Goal: Information Seeking & Learning: Learn about a topic

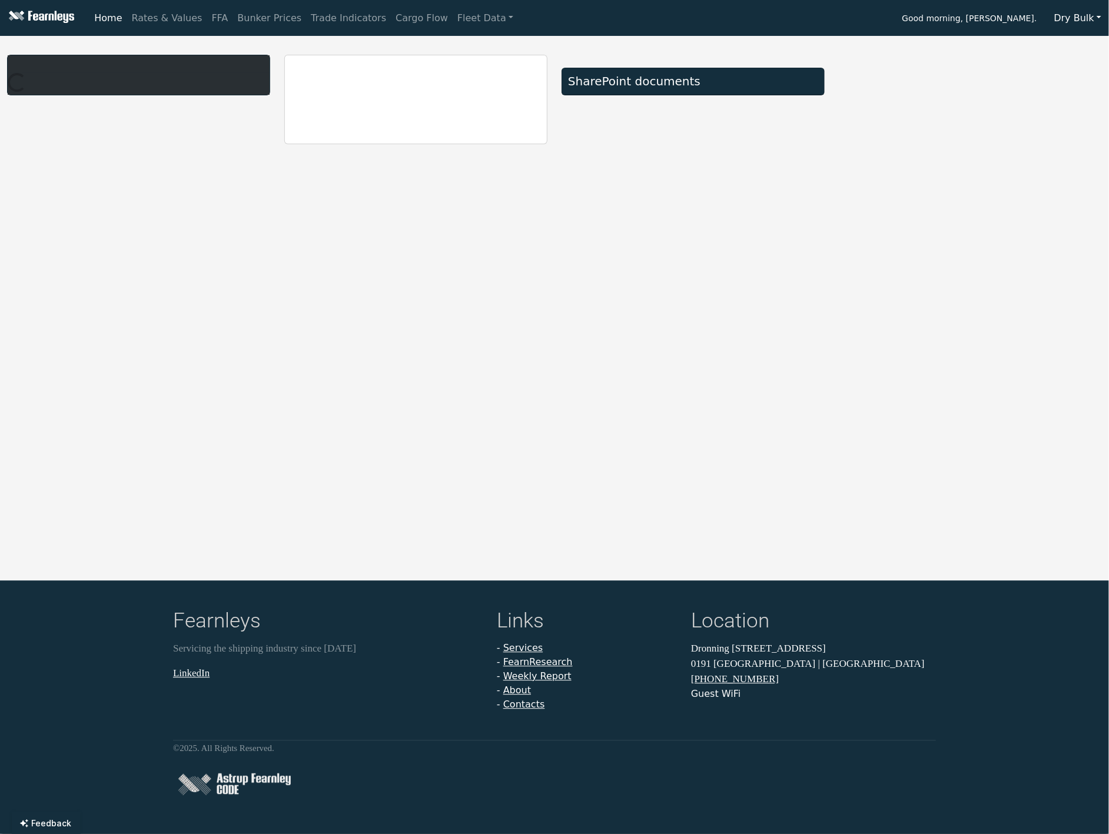
drag, startPoint x: 65, startPoint y: 0, endPoint x: 414, endPoint y: 38, distance: 350.5
click at [414, 38] on div "Home Rates & Values FFA Bunker Prices Trade Indicators Cargo Flow Fleet Data Go…" at bounding box center [554, 417] width 1109 height 834
click at [171, 14] on link "Rates & Values" at bounding box center [167, 18] width 80 height 24
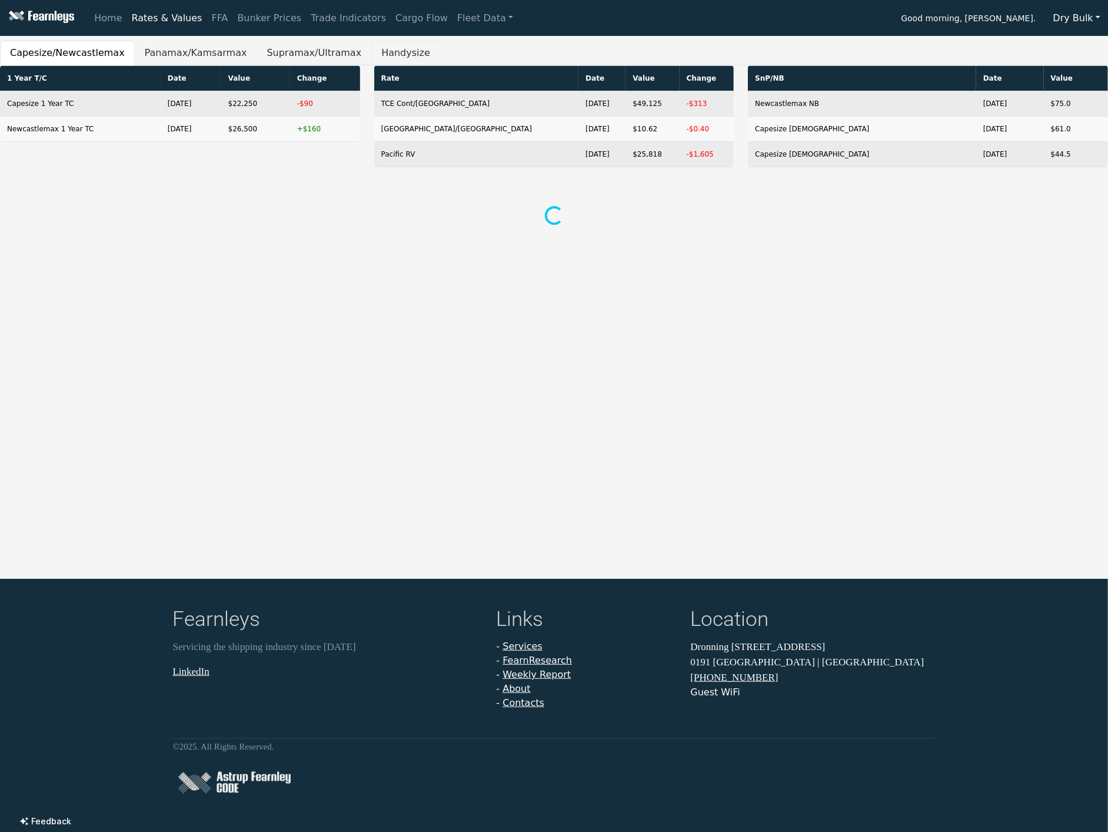
click at [375, 52] on button "Handysize" at bounding box center [405, 53] width 69 height 25
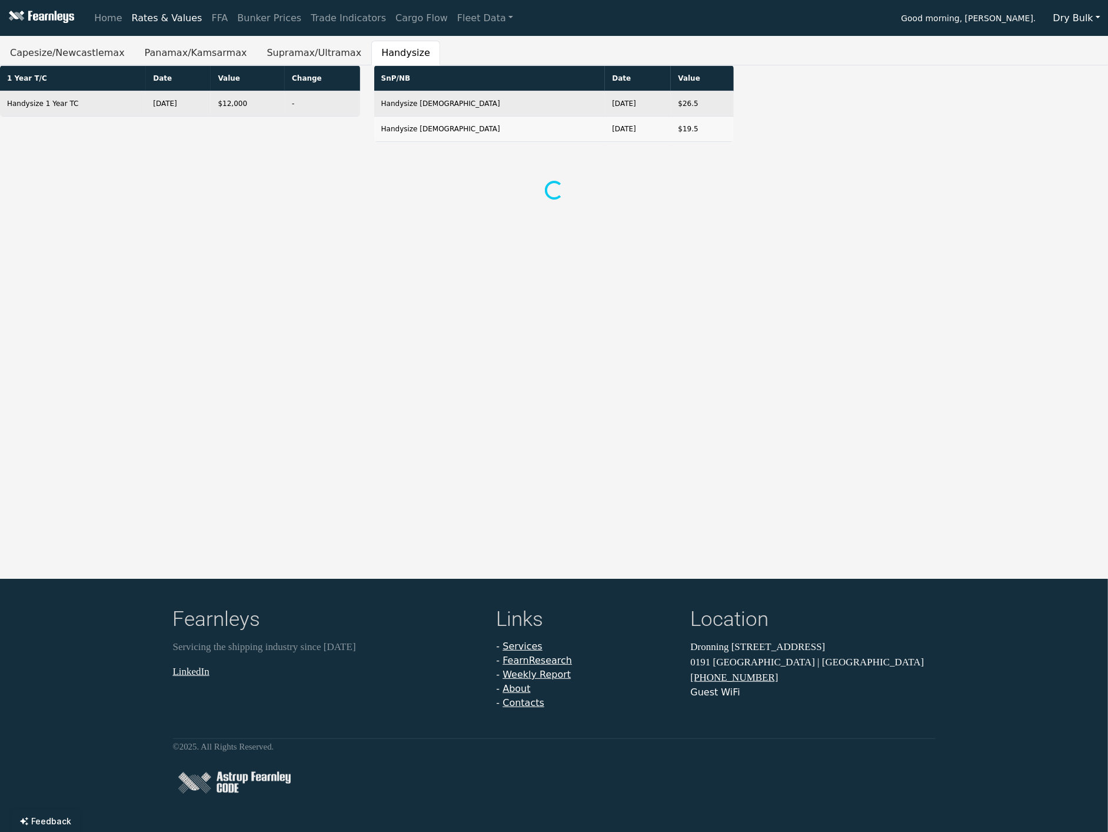
click at [626, 372] on div "Home Rates & Values FFA Bunker Prices Trade Indicators Cargo Flow Fleet Data Go…" at bounding box center [554, 416] width 1108 height 832
drag, startPoint x: 14, startPoint y: 77, endPoint x: 345, endPoint y: 108, distance: 332.8
click at [345, 108] on table "1 Year T/C Date Value Change Handysize 1 Year TC [DATE] $12,000 -" at bounding box center [180, 90] width 360 height 51
copy table "Year T/C Date Value Change Handysize 1 Year TC [DATE] $12,000 -"
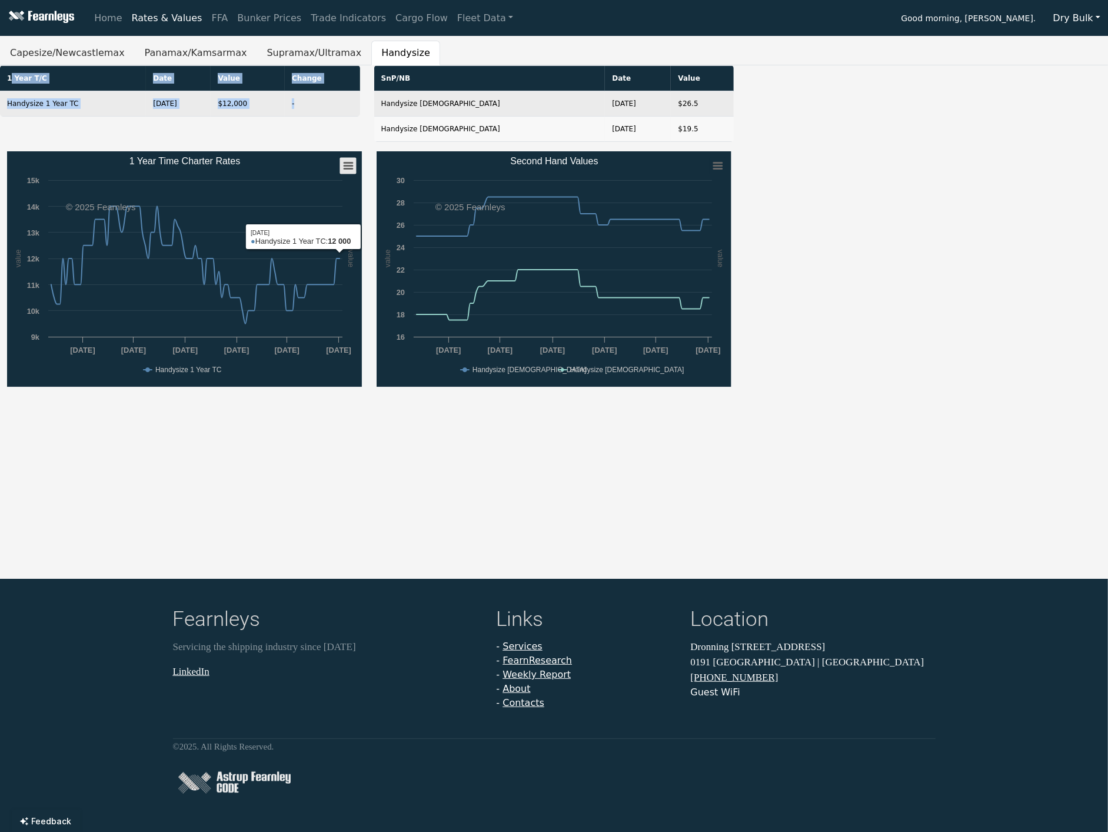
click at [351, 167] on rect "1 Year Time Charter Rates" at bounding box center [348, 166] width 16 height 16
click at [314, 189] on li "Download PNG image" at bounding box center [311, 186] width 82 height 16
